Goal: Feedback & Contribution: Leave review/rating

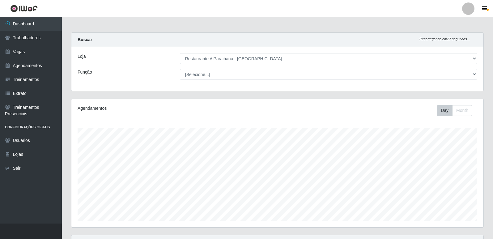
select select "342"
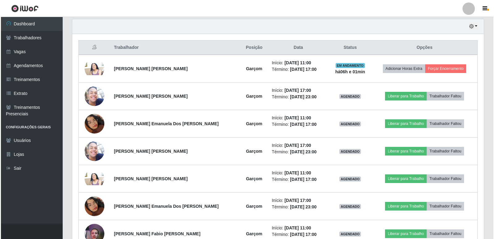
scroll to position [128, 412]
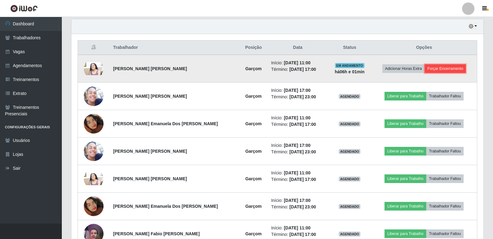
click at [448, 69] on button "Forçar Encerramento" at bounding box center [445, 68] width 41 height 9
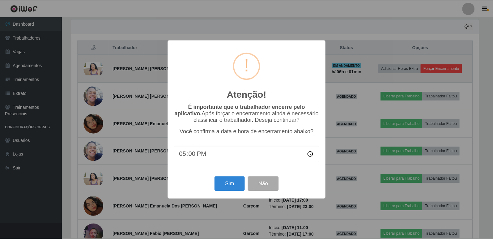
scroll to position [128, 409]
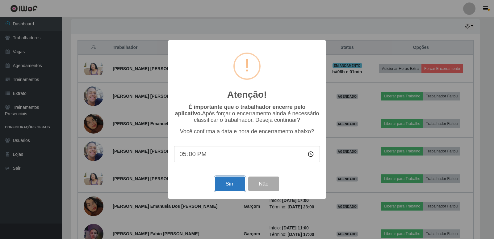
click at [232, 188] on button "Sim" at bounding box center [230, 183] width 30 height 15
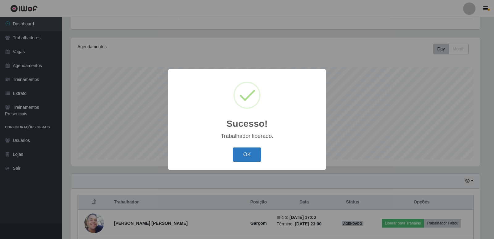
click at [252, 150] on button "OK" at bounding box center [247, 154] width 29 height 15
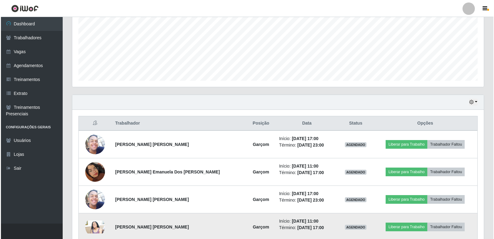
scroll to position [154, 0]
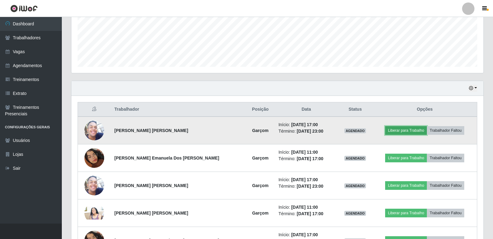
click at [406, 130] on button "Liberar para Trabalho" at bounding box center [406, 130] width 42 height 9
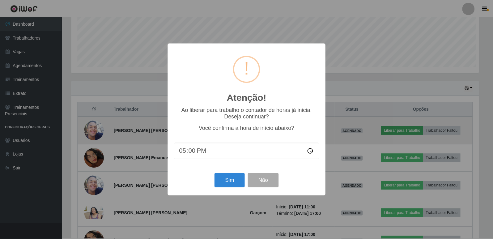
scroll to position [128, 409]
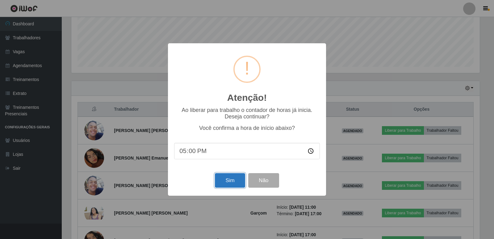
click at [223, 180] on button "Sim" at bounding box center [230, 180] width 30 height 15
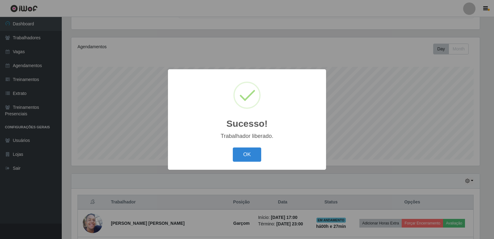
click at [232, 154] on div "OK Cancel" at bounding box center [247, 155] width 146 height 18
click at [239, 154] on button "OK" at bounding box center [247, 154] width 29 height 15
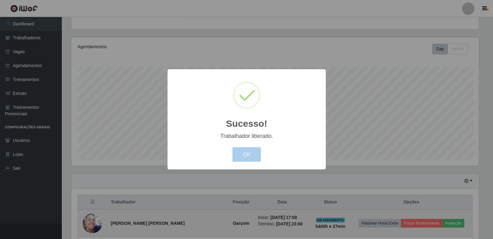
scroll to position [128, 412]
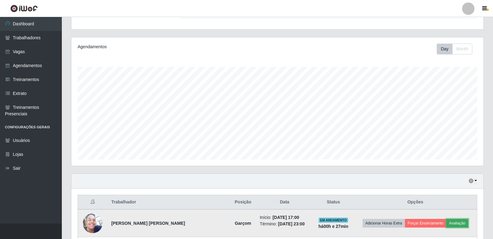
click at [459, 222] on button "Avaliação" at bounding box center [457, 223] width 22 height 9
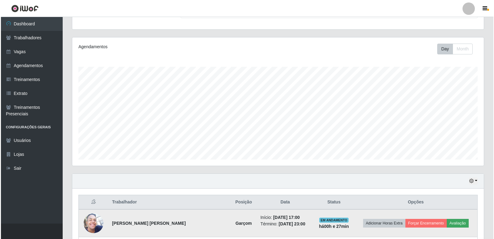
scroll to position [128, 409]
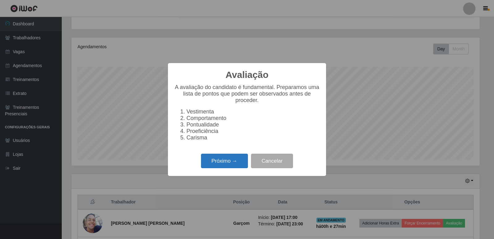
click at [236, 168] on button "Próximo →" at bounding box center [224, 161] width 47 height 15
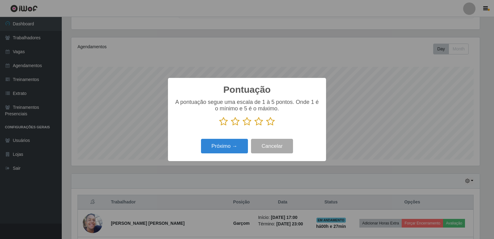
click at [271, 122] on icon at bounding box center [270, 121] width 9 height 9
click at [266, 126] on input "radio" at bounding box center [266, 126] width 0 height 0
click at [238, 146] on button "Próximo →" at bounding box center [224, 146] width 47 height 15
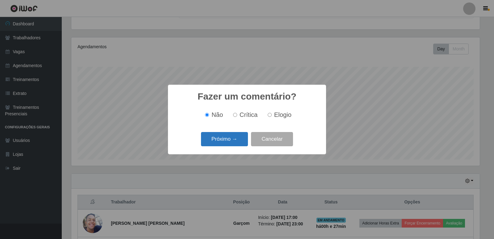
click at [241, 138] on button "Próximo →" at bounding box center [224, 139] width 47 height 15
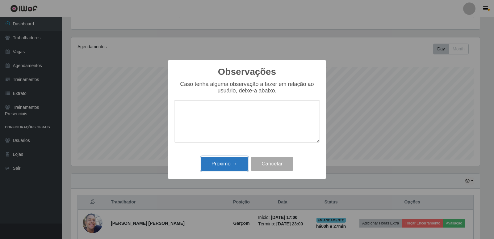
click at [231, 163] on button "Próximo →" at bounding box center [224, 164] width 47 height 15
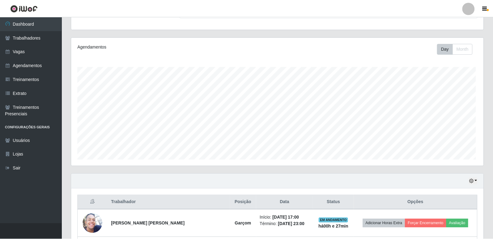
scroll to position [128, 412]
